Goal: Information Seeking & Learning: Learn about a topic

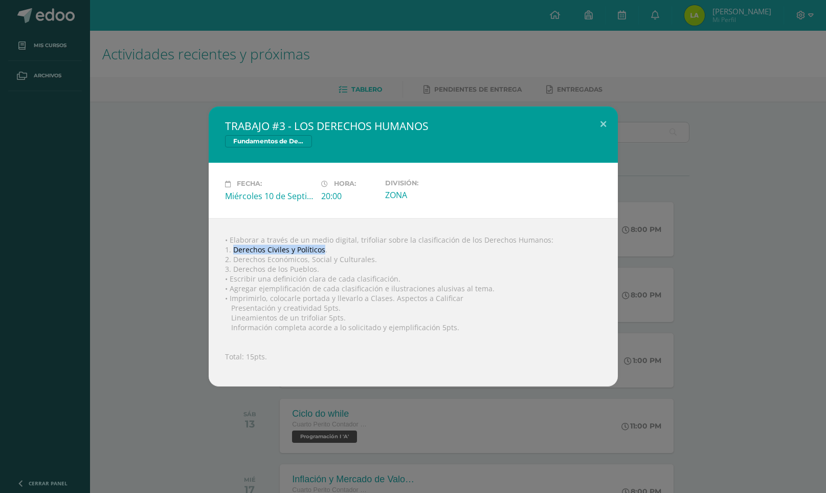
drag, startPoint x: 233, startPoint y: 250, endPoint x: 325, endPoint y: 250, distance: 92.1
click at [325, 250] on div "• Elaborar a través de un medio digital, trifoliar sobre la clasificación de lo…" at bounding box center [413, 302] width 409 height 168
drag, startPoint x: 323, startPoint y: 250, endPoint x: 294, endPoint y: 246, distance: 30.0
copy div "Derechos Civiles y Políticos"
click at [236, 259] on div "• Elaborar a través de un medio digital, trifoliar sobre la clasificación de lo…" at bounding box center [413, 302] width 409 height 168
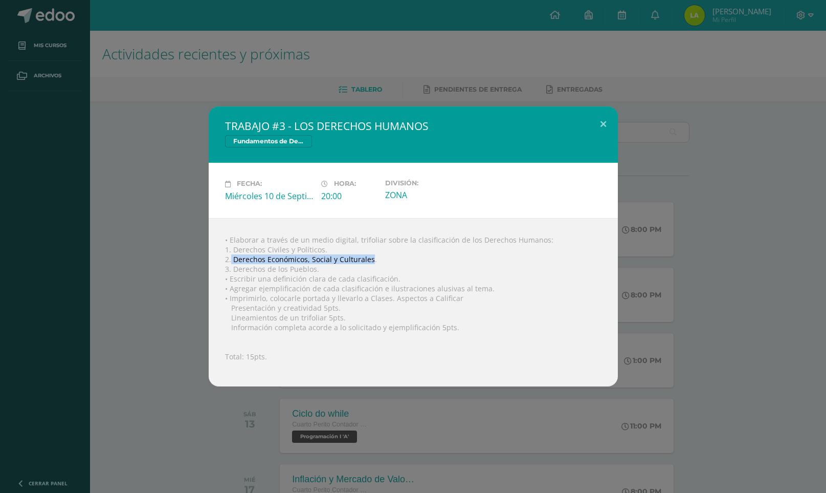
drag, startPoint x: 341, startPoint y: 267, endPoint x: 374, endPoint y: 258, distance: 34.4
click at [374, 258] on div "• Elaborar a través de un medio digital, trifoliar sobre la clasificación de lo…" at bounding box center [413, 302] width 409 height 168
copy div "Derechos Económicos, Social y Culturales"
drag, startPoint x: 234, startPoint y: 268, endPoint x: 317, endPoint y: 266, distance: 82.9
click at [317, 266] on div "• Elaborar a través de un medio digital, trifoliar sobre la clasificación de lo…" at bounding box center [413, 302] width 409 height 168
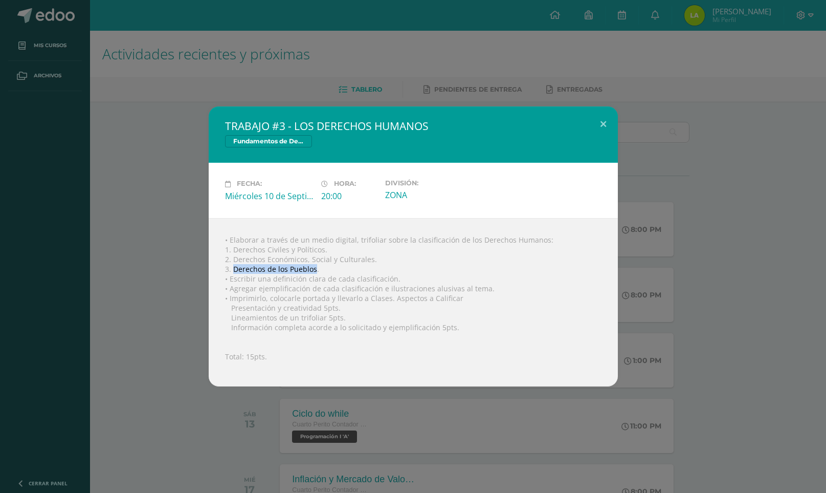
copy div "Derechos de los Pueblos"
drag, startPoint x: 270, startPoint y: 271, endPoint x: 234, endPoint y: 267, distance: 36.0
click at [234, 267] on div "• Elaborar a través de un medio digital, trifoliar sobre la clasificación de lo…" at bounding box center [413, 302] width 409 height 168
drag, startPoint x: 234, startPoint y: 267, endPoint x: 315, endPoint y: 272, distance: 81.0
click at [315, 272] on div "• Elaborar a través de un medio digital, trifoliar sobre la clasificación de lo…" at bounding box center [413, 302] width 409 height 168
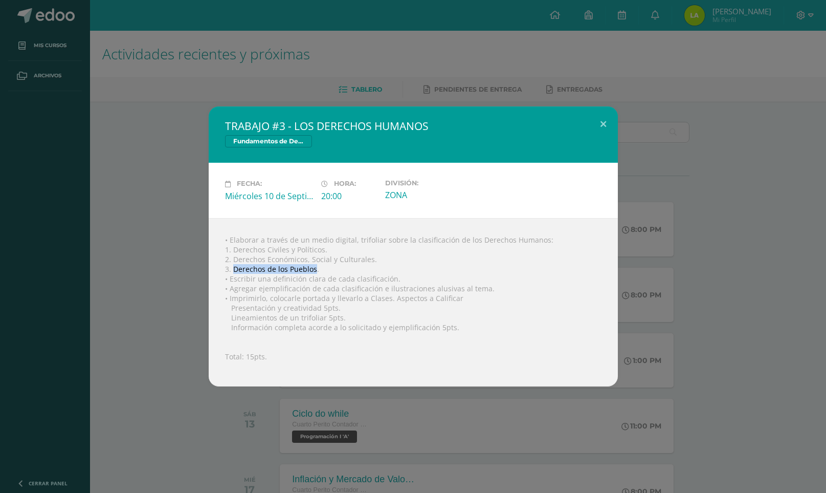
copy div "Derechos de los Pueblos"
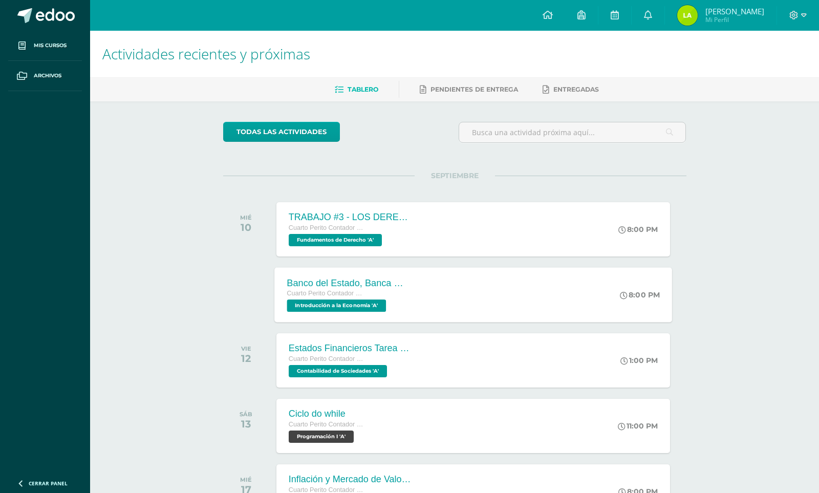
click at [344, 298] on div "Cuarto Perito Contador con Orientación en Computación" at bounding box center [349, 293] width 124 height 11
